Goal: Information Seeking & Learning: Learn about a topic

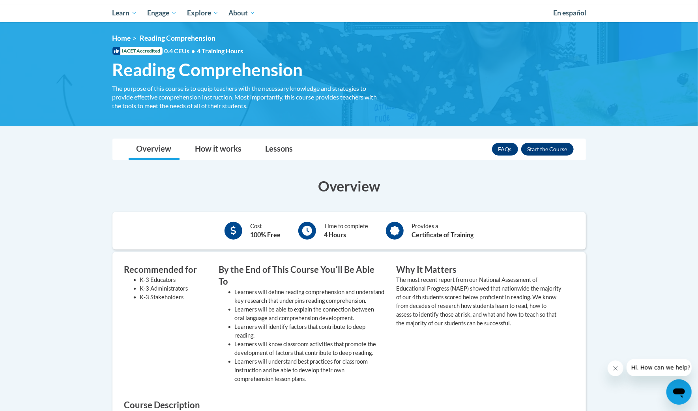
click at [557, 145] on button "Enroll" at bounding box center [547, 149] width 52 height 13
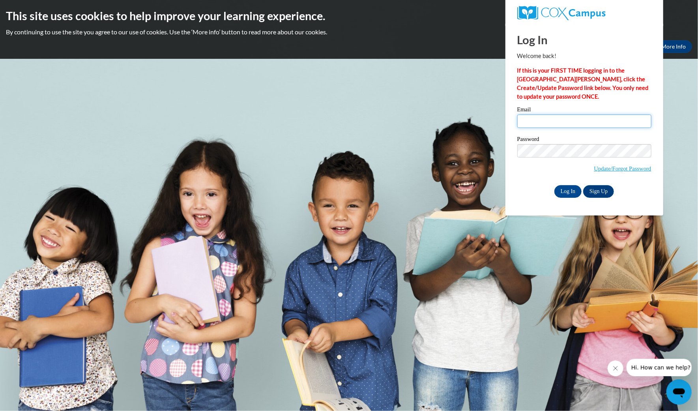
type input "lily.frady10@gmail.com"
click at [567, 188] on input "Log In" at bounding box center [568, 191] width 28 height 13
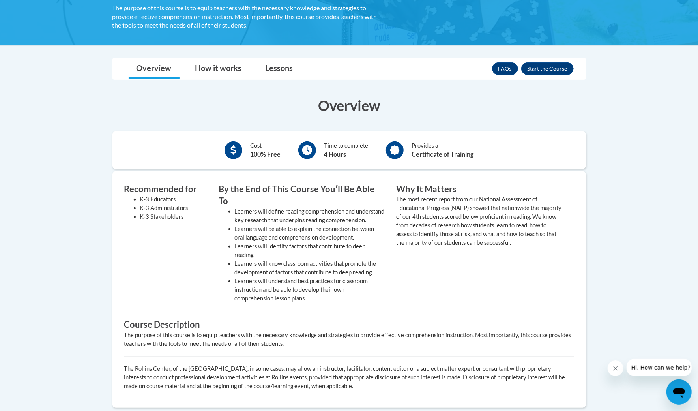
scroll to position [146, 0]
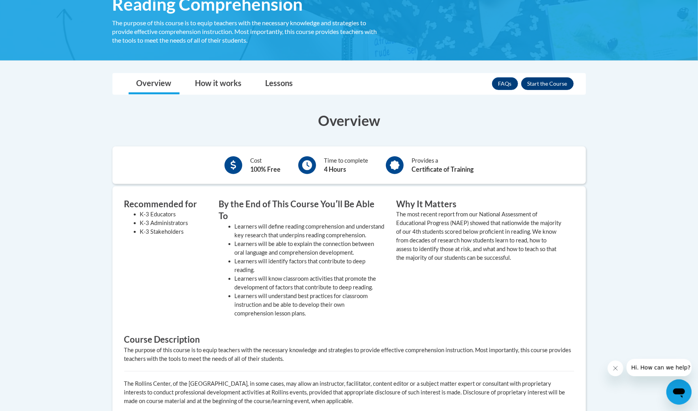
click at [553, 83] on button "Enroll" at bounding box center [547, 83] width 52 height 13
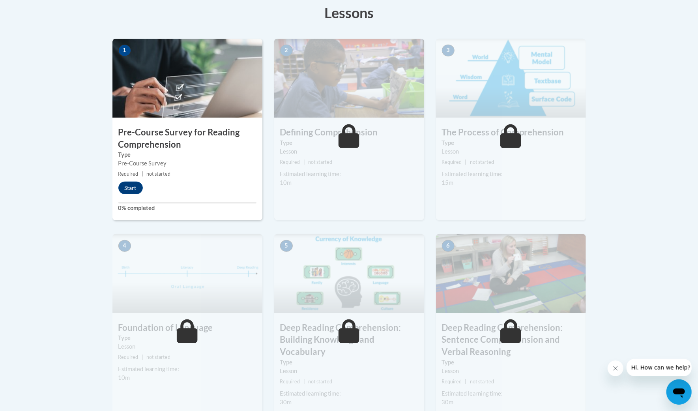
scroll to position [238, 0]
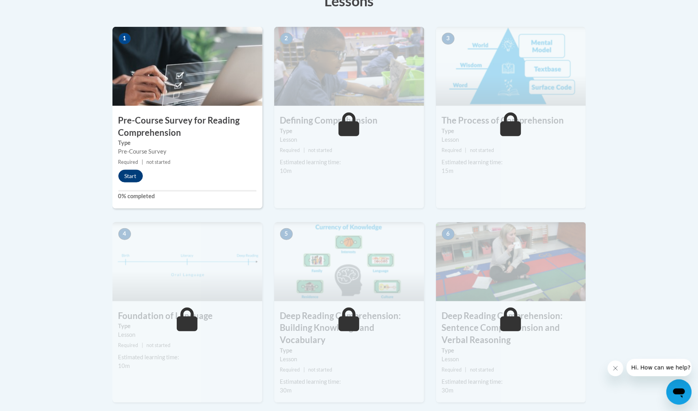
click at [129, 172] on button "Start" at bounding box center [130, 176] width 24 height 13
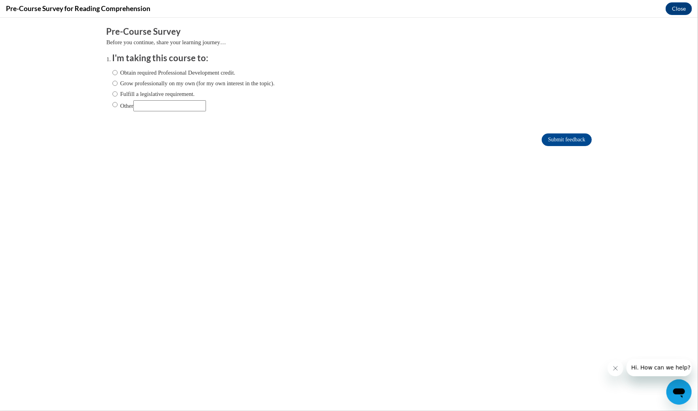
scroll to position [0, 0]
click at [118, 80] on label "Grow professionally on my own (for my own interest in the topic)." at bounding box center [193, 82] width 162 height 9
click at [118, 80] on input "Grow professionally on my own (for my own interest in the topic)." at bounding box center [114, 82] width 5 height 9
radio input "true"
click at [117, 70] on input "Obtain required Professional Development credit." at bounding box center [114, 72] width 5 height 9
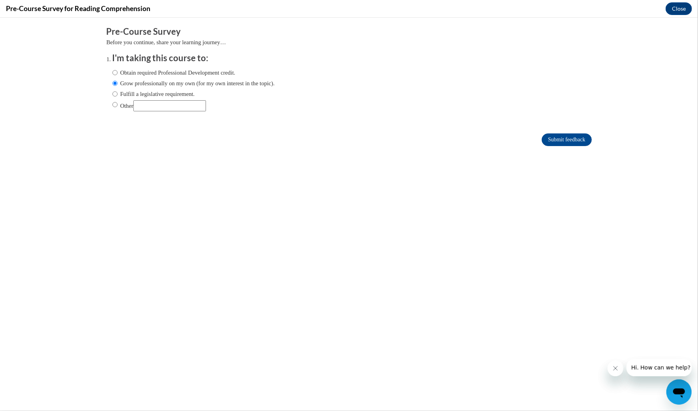
radio input "true"
click at [556, 136] on input "Submit feedback" at bounding box center [567, 139] width 50 height 13
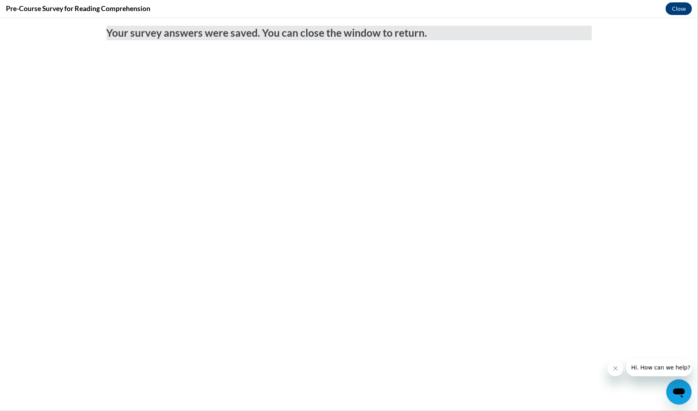
click at [680, 6] on button "Close" at bounding box center [678, 8] width 26 height 13
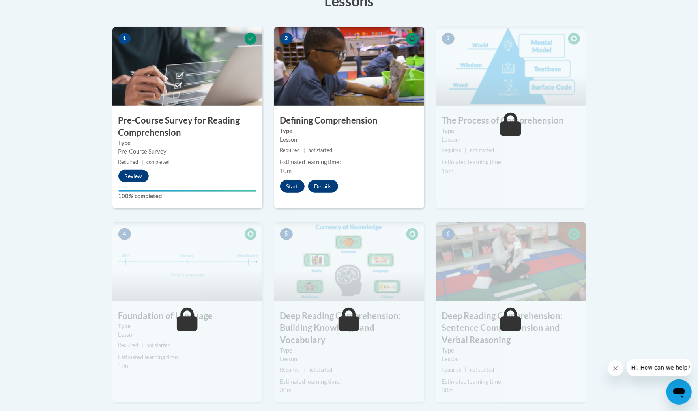
click at [292, 183] on button "Start" at bounding box center [292, 186] width 24 height 13
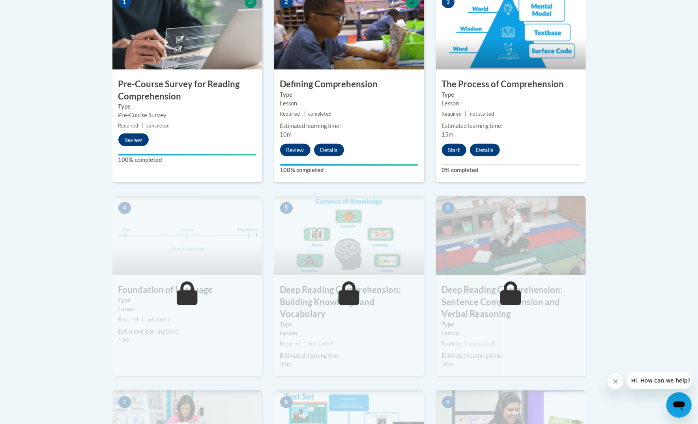
scroll to position [280, 0]
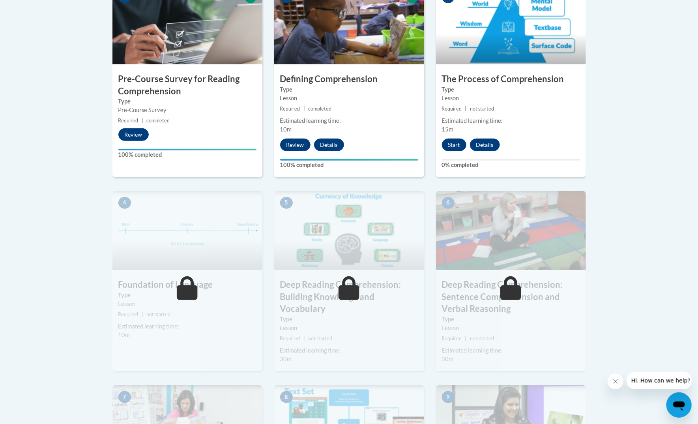
click at [455, 138] on button "Start" at bounding box center [454, 144] width 24 height 13
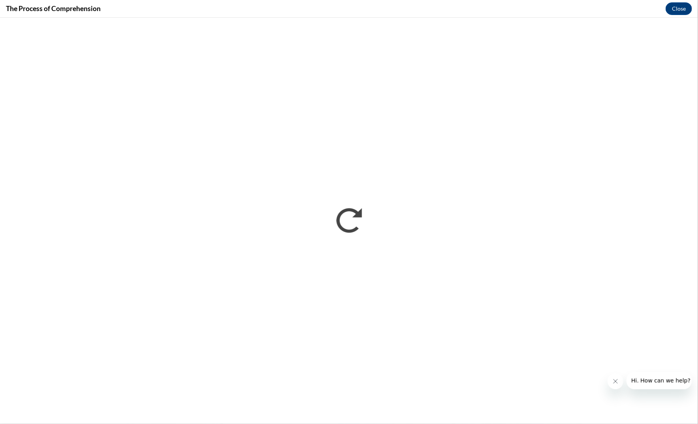
scroll to position [0, 0]
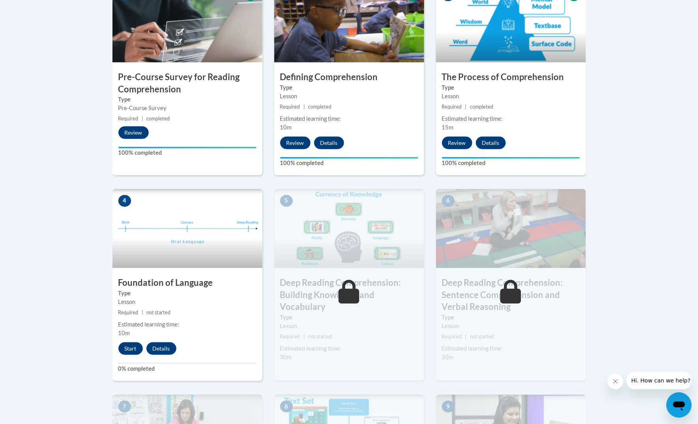
scroll to position [299, 0]
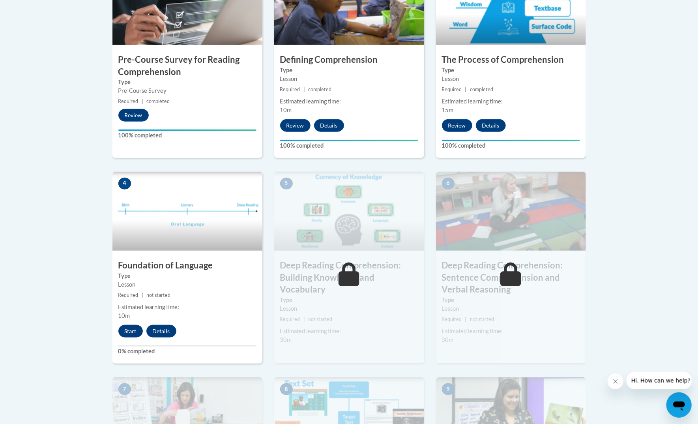
click at [136, 326] on button "Start" at bounding box center [130, 331] width 24 height 13
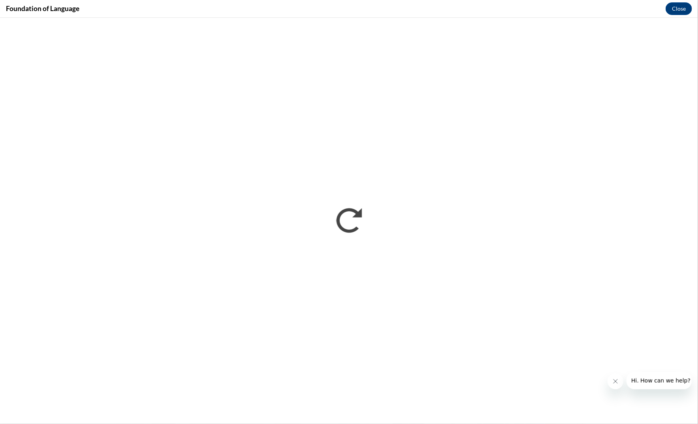
scroll to position [0, 0]
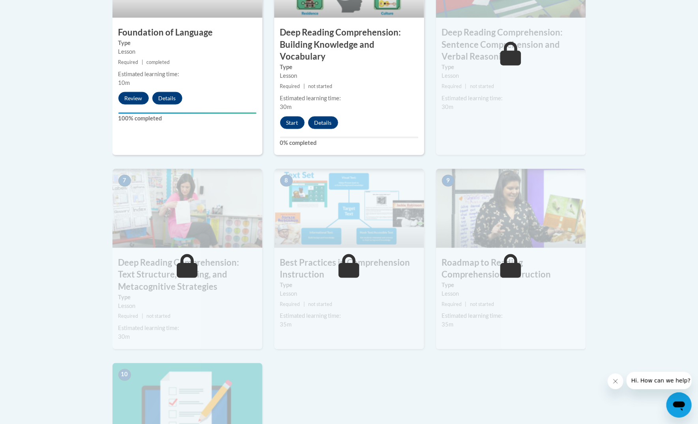
scroll to position [532, 0]
click at [298, 116] on button "Start" at bounding box center [292, 122] width 24 height 13
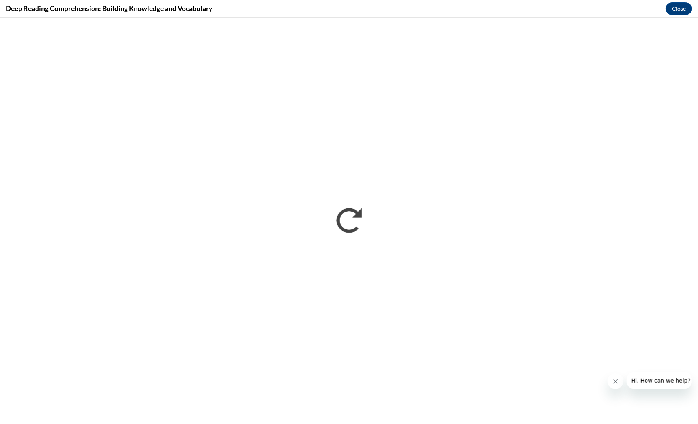
scroll to position [0, 0]
